Goal: Information Seeking & Learning: Learn about a topic

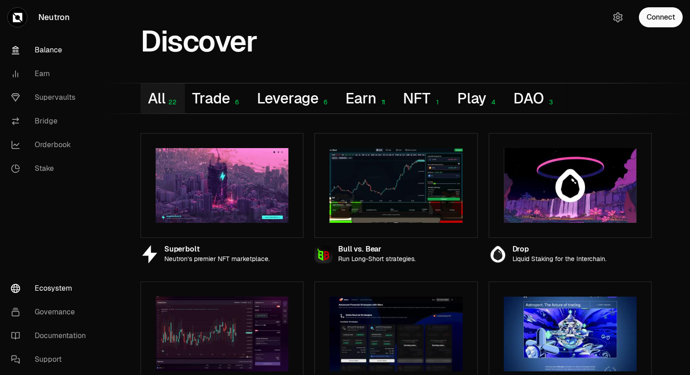
click at [45, 47] on link "Balance" at bounding box center [51, 50] width 95 height 24
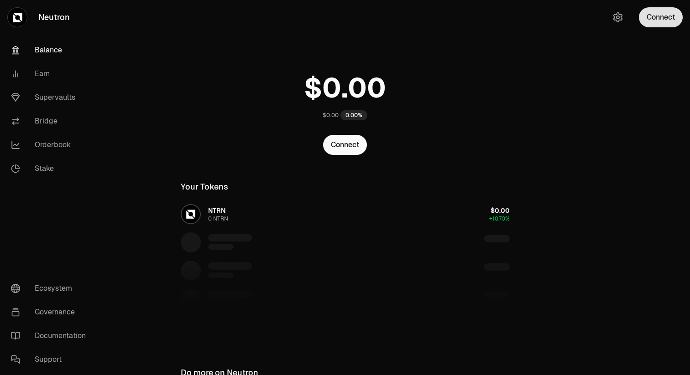
click at [671, 13] on button "Connect" at bounding box center [661, 17] width 44 height 20
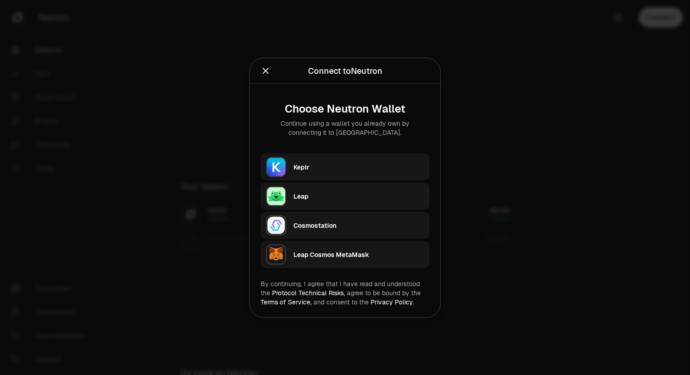
click at [343, 173] on div "Keplr" at bounding box center [358, 167] width 130 height 14
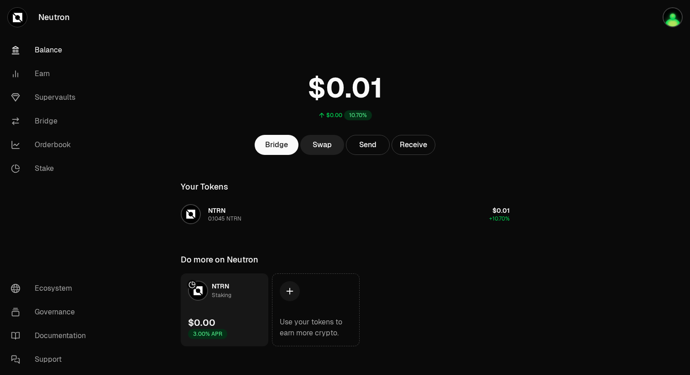
click at [324, 147] on link "Swap" at bounding box center [322, 145] width 44 height 20
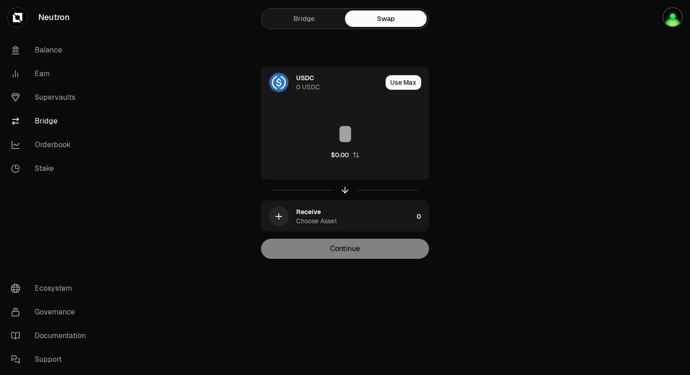
click at [292, 16] on link "Bridge" at bounding box center [304, 18] width 82 height 16
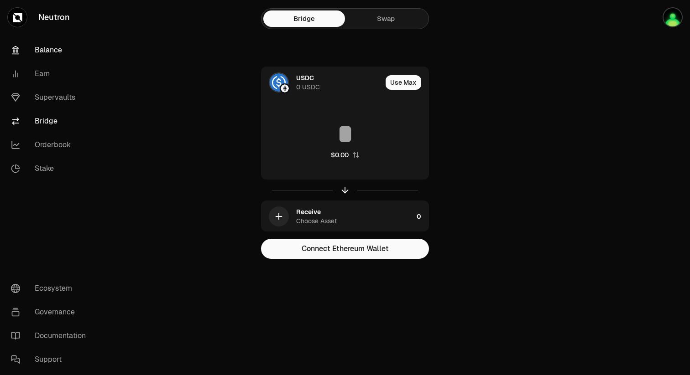
click at [56, 52] on link "Balance" at bounding box center [51, 50] width 95 height 24
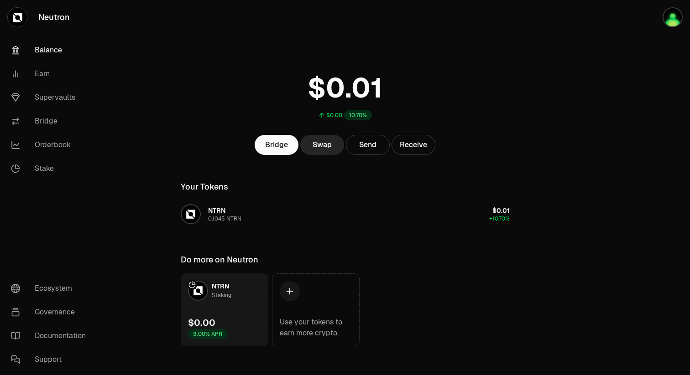
scroll to position [8, 0]
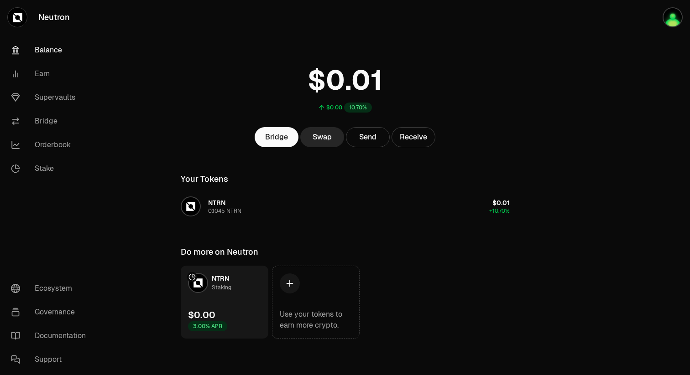
click at [233, 301] on link "NTRN Staking $0.00 3.00% APR" at bounding box center [225, 302] width 88 height 73
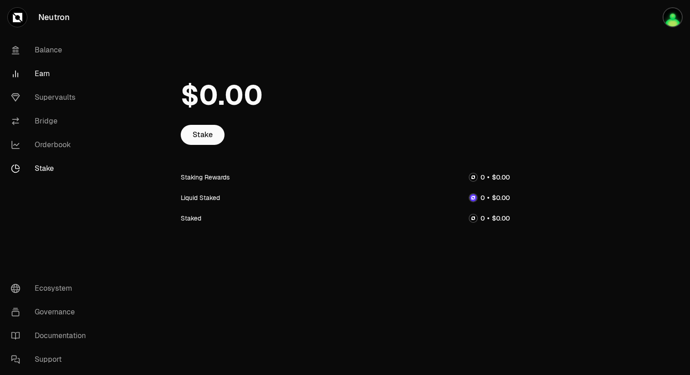
click at [38, 73] on link "Earn" at bounding box center [51, 74] width 95 height 24
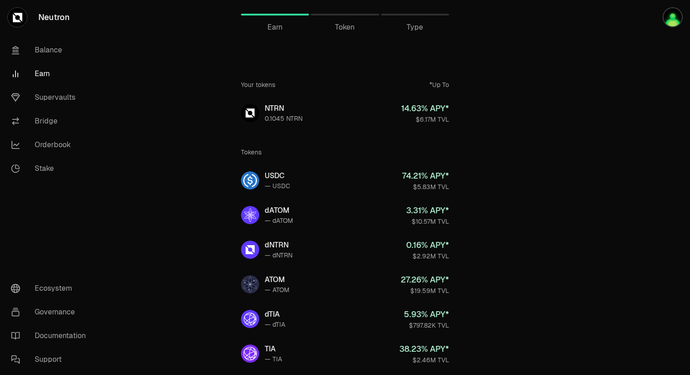
click at [345, 22] on span "Token" at bounding box center [345, 27] width 20 height 11
click at [341, 30] on span "Token" at bounding box center [345, 27] width 20 height 11
click at [282, 19] on link "Earn" at bounding box center [275, 15] width 68 height 22
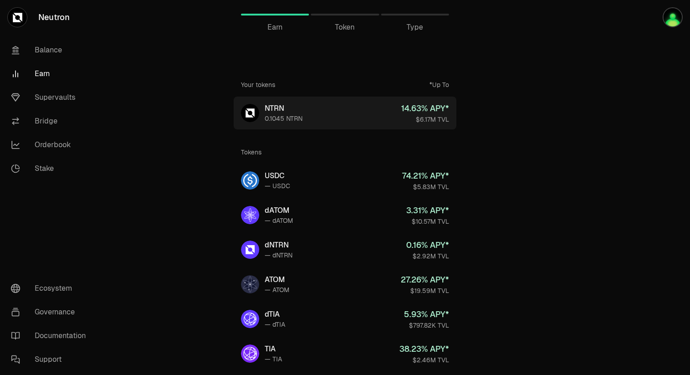
click at [345, 115] on link "NTRN 0.1045 NTRN 14.63 % APY* $6.17M TVL" at bounding box center [345, 113] width 223 height 33
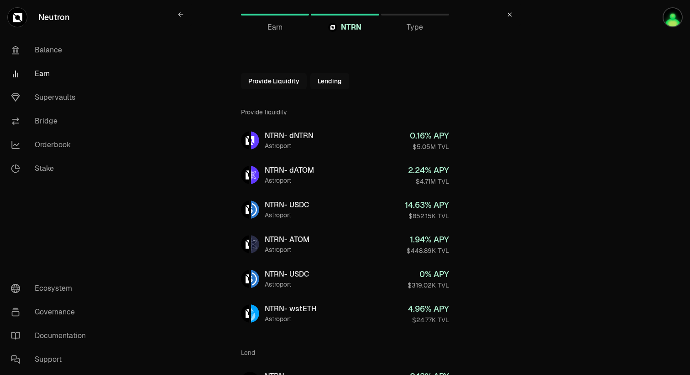
click at [423, 22] on div "Type" at bounding box center [415, 27] width 68 height 11
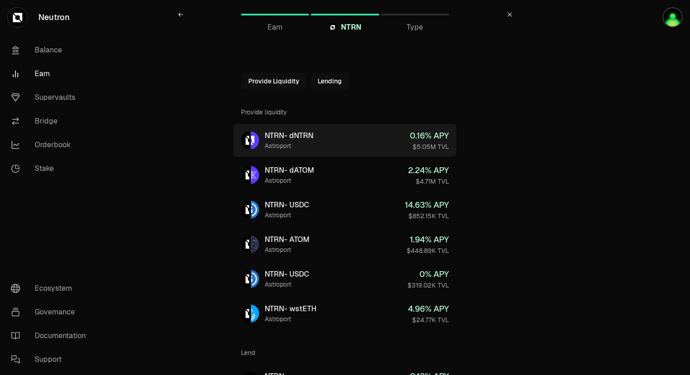
click at [317, 138] on link "NTRN - dNTRN Astroport 0.16 % APY $5.05M TVL" at bounding box center [345, 140] width 223 height 33
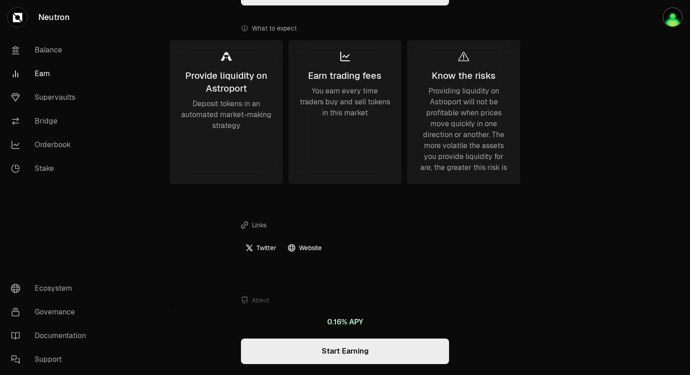
scroll to position [320, 0]
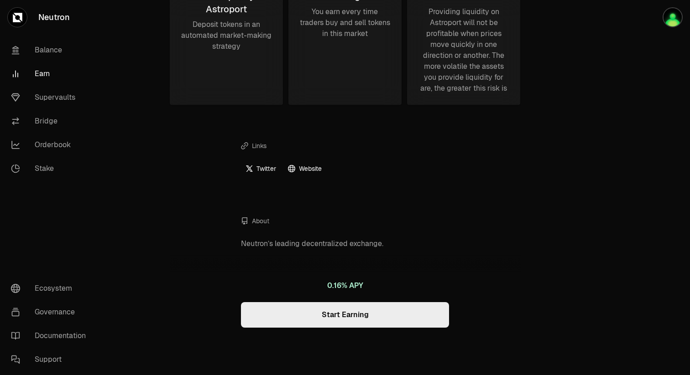
click at [316, 329] on div "0.16% APY Start Earning" at bounding box center [345, 306] width 208 height 66
click at [349, 310] on link "Start Earning" at bounding box center [345, 315] width 208 height 26
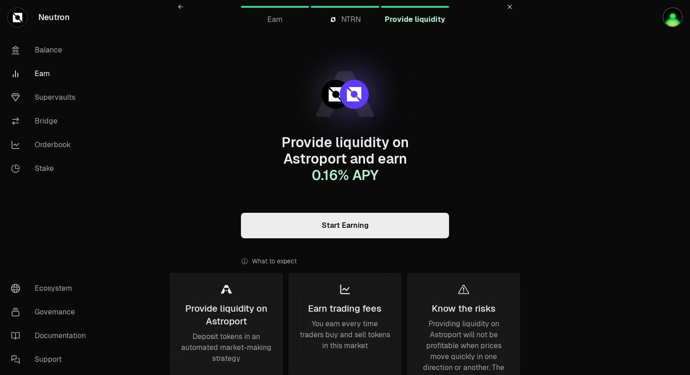
scroll to position [0, 0]
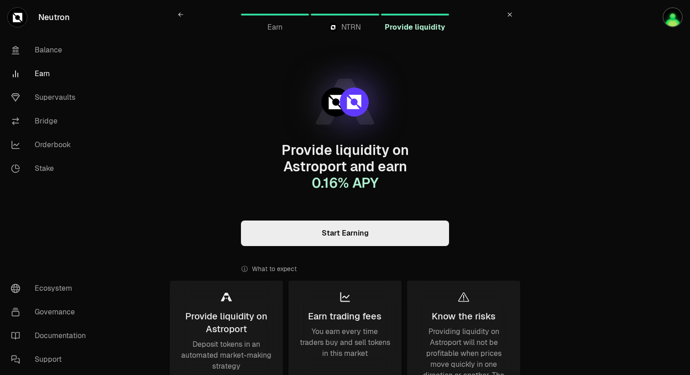
click at [342, 20] on link "NTRN" at bounding box center [345, 15] width 68 height 22
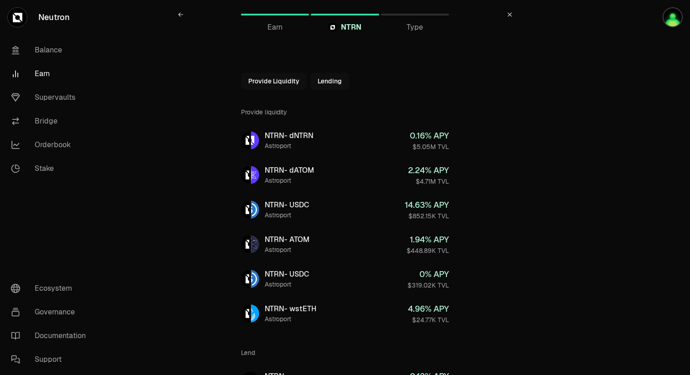
click at [279, 28] on span "Earn" at bounding box center [274, 27] width 15 height 11
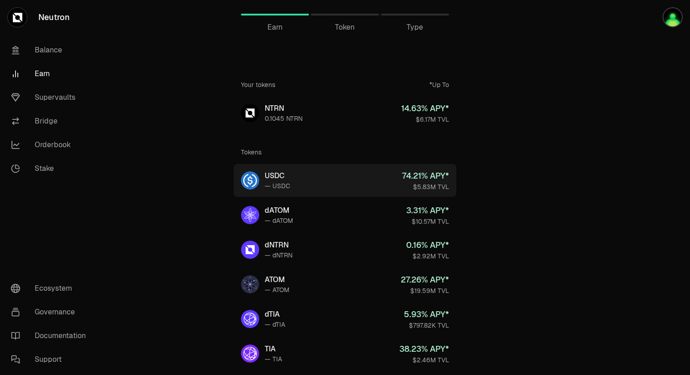
click at [294, 180] on link "USDC — USDC 74.21 % APY* $5.83M TVL" at bounding box center [345, 180] width 223 height 33
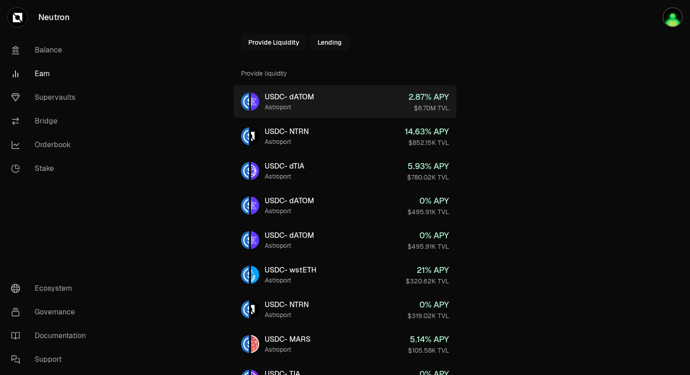
scroll to position [34, 0]
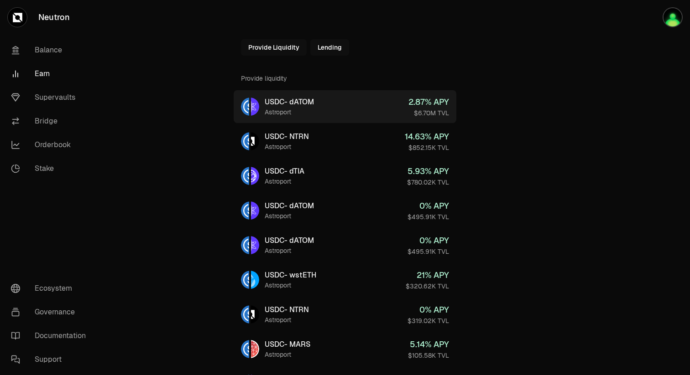
click at [340, 110] on link "USDC - dATOM Astroport 2.87 % APY $6.70M TVL" at bounding box center [345, 106] width 223 height 33
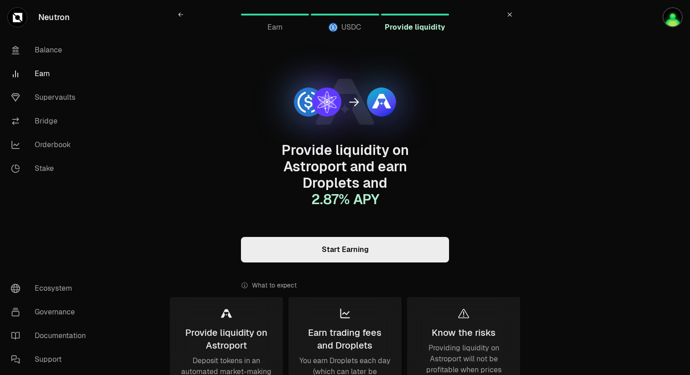
click at [323, 254] on link "Start Earning" at bounding box center [345, 250] width 208 height 26
click at [513, 15] on link at bounding box center [510, 15] width 22 height 22
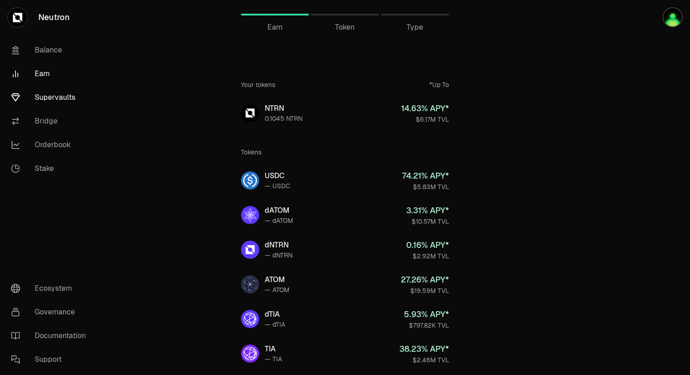
click at [51, 100] on link "Supervaults" at bounding box center [51, 98] width 95 height 24
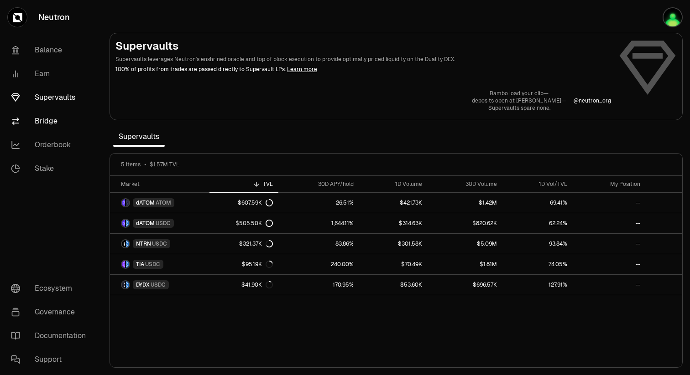
click at [44, 121] on link "Bridge" at bounding box center [51, 121] width 95 height 24
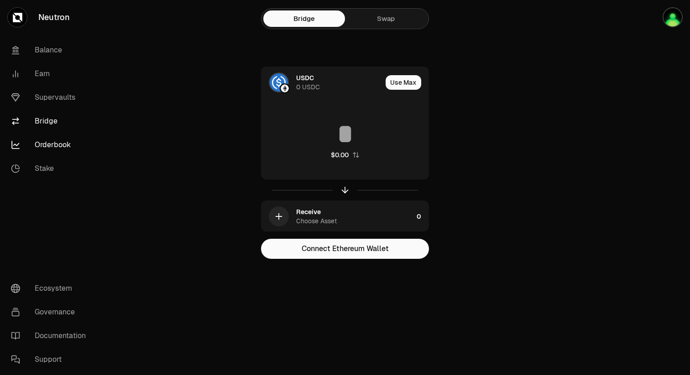
click at [50, 143] on link "Orderbook" at bounding box center [51, 145] width 95 height 24
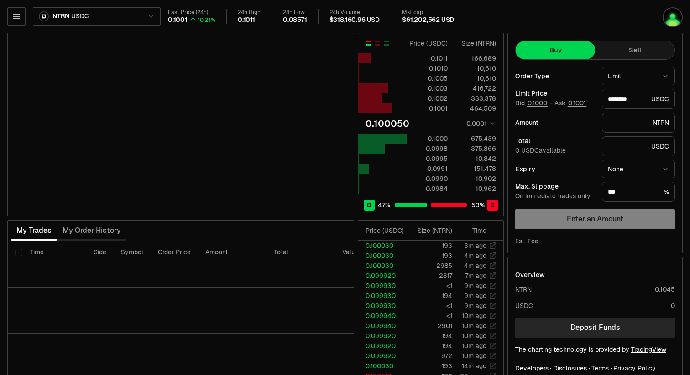
type input "********"
click at [633, 69] on html "Neutron Balance Earn Supervaults Bridge Orderbook Stake Ecosystem Governance Do…" at bounding box center [345, 198] width 690 height 397
click at [580, 87] on html "Neutron Balance Earn Supervaults Bridge Orderbook Stake Ecosystem Governance Do…" at bounding box center [345, 198] width 690 height 397
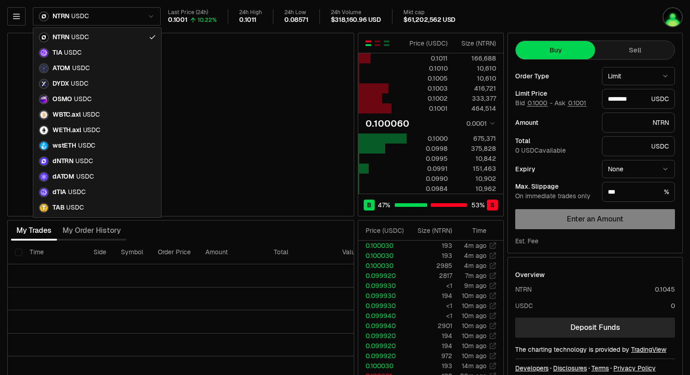
click at [154, 16] on html "Neutron Balance Earn Supervaults Bridge Orderbook Stake Ecosystem Governance Do…" at bounding box center [345, 198] width 690 height 397
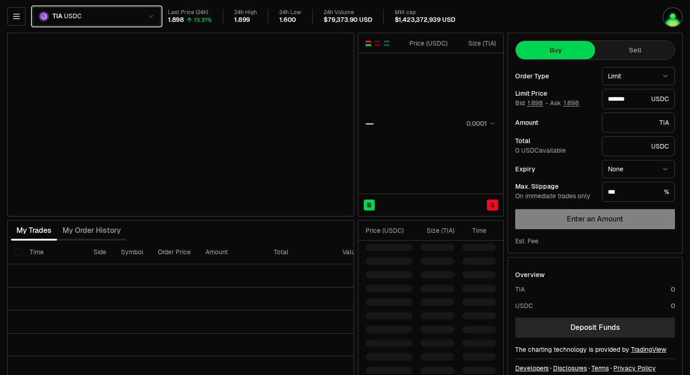
type input "*******"
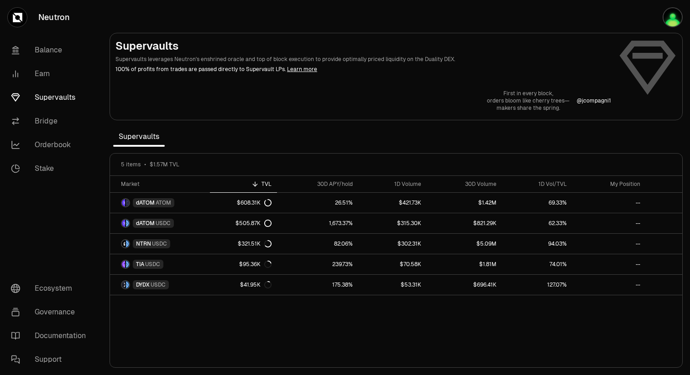
click at [43, 22] on link "Neutron" at bounding box center [51, 17] width 102 height 35
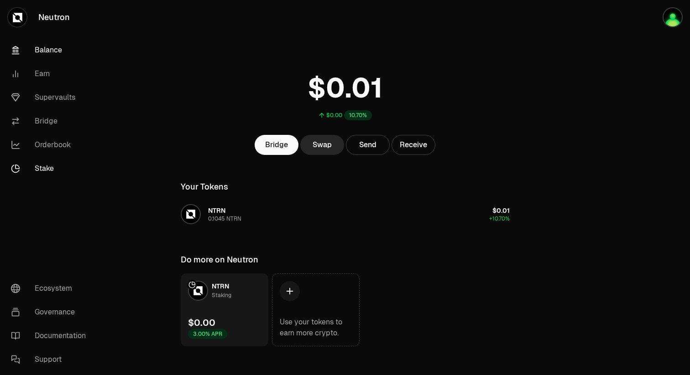
click at [50, 171] on link "Stake" at bounding box center [51, 169] width 95 height 24
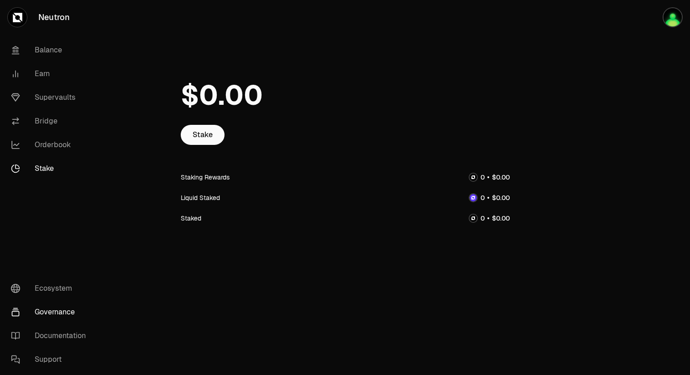
click at [53, 312] on link "Governance" at bounding box center [51, 313] width 95 height 24
